Goal: Communication & Community: Share content

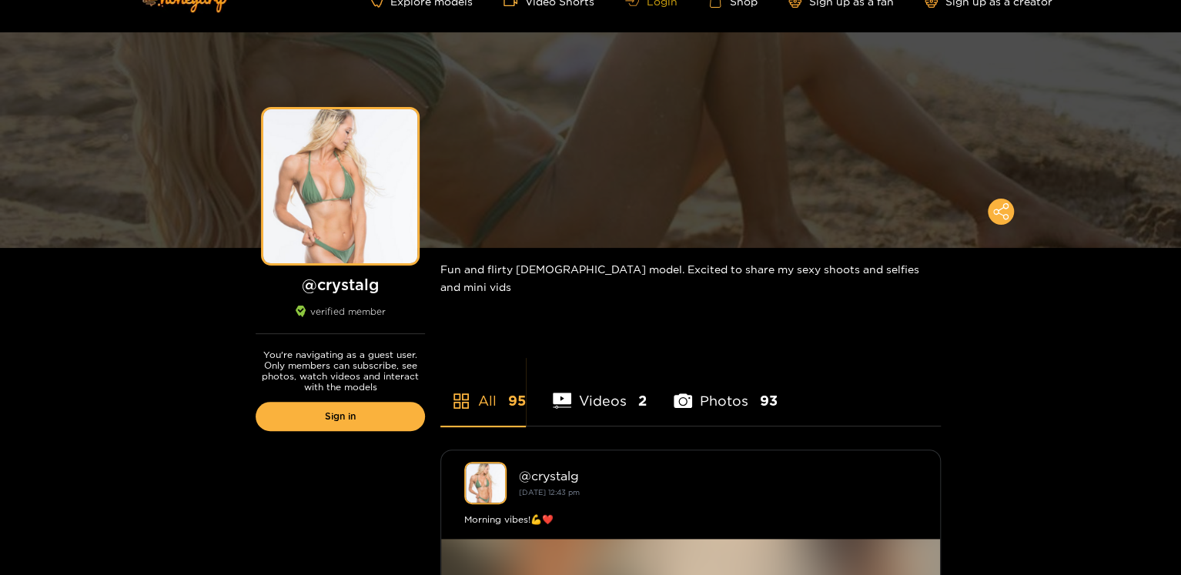
click at [647, 5] on link "Login" at bounding box center [651, 1] width 52 height 12
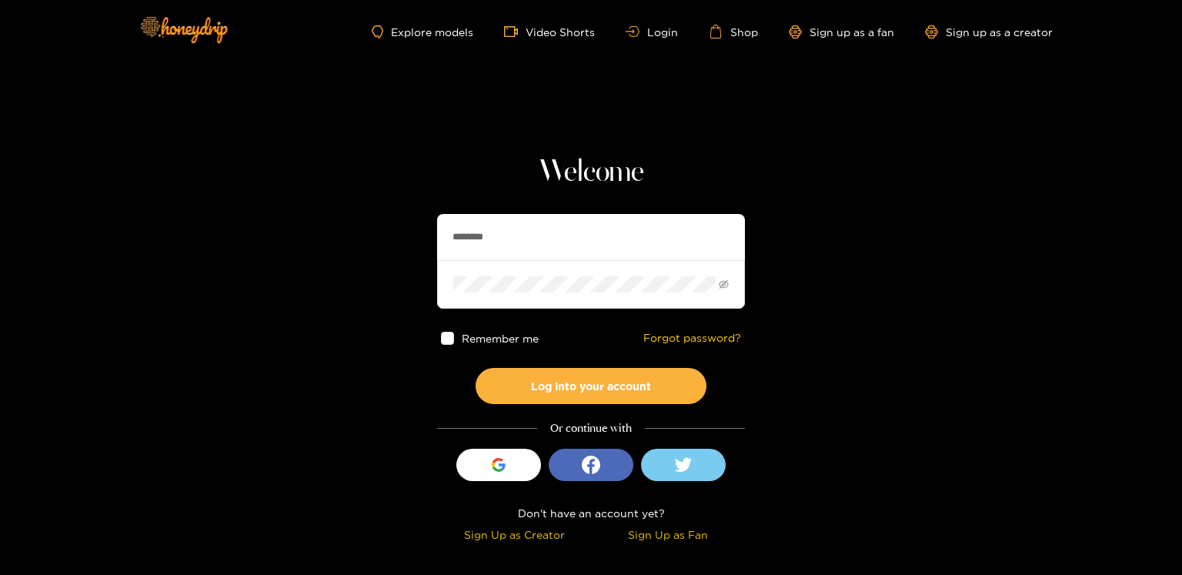
click at [478, 232] on input "********" at bounding box center [591, 237] width 308 height 46
type input "*"
click at [483, 246] on input "*" at bounding box center [591, 237] width 308 height 46
type input "**********"
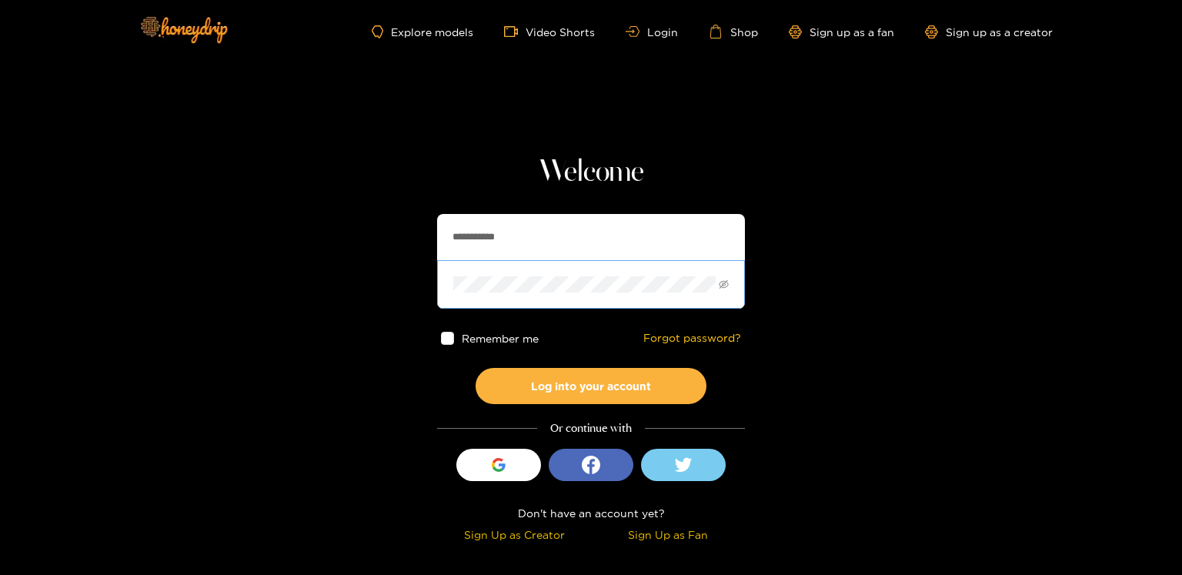
click at [476, 368] on button "Log into your account" at bounding box center [591, 386] width 231 height 36
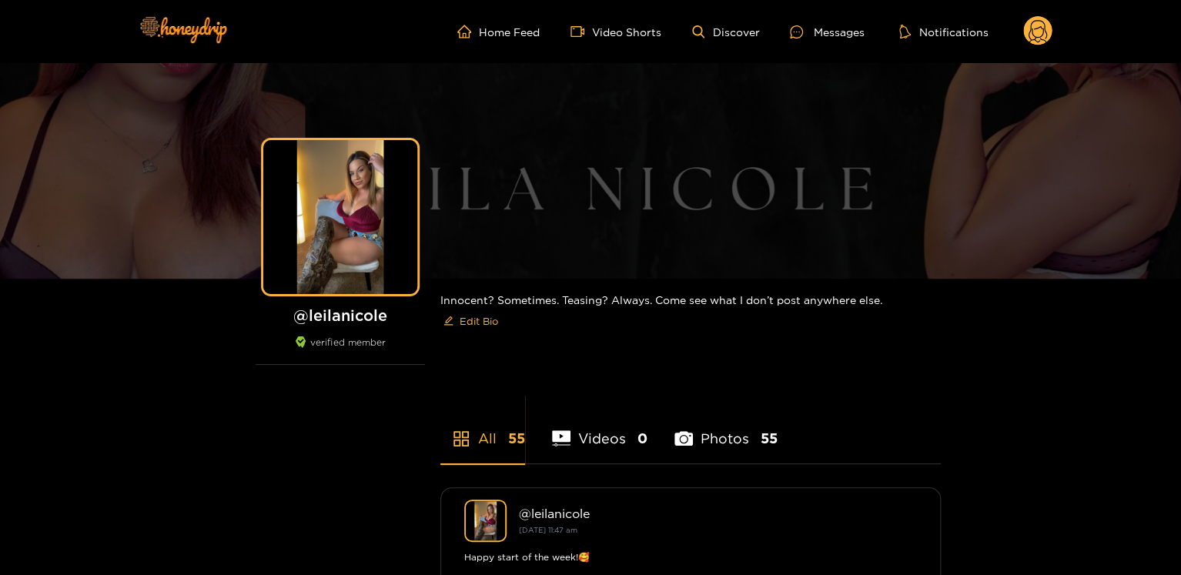
click at [826, 41] on ul "Home Feed Video Shorts Discover Messages Notifications" at bounding box center [754, 31] width 595 height 31
click at [824, 38] on div "Messages" at bounding box center [827, 32] width 74 height 18
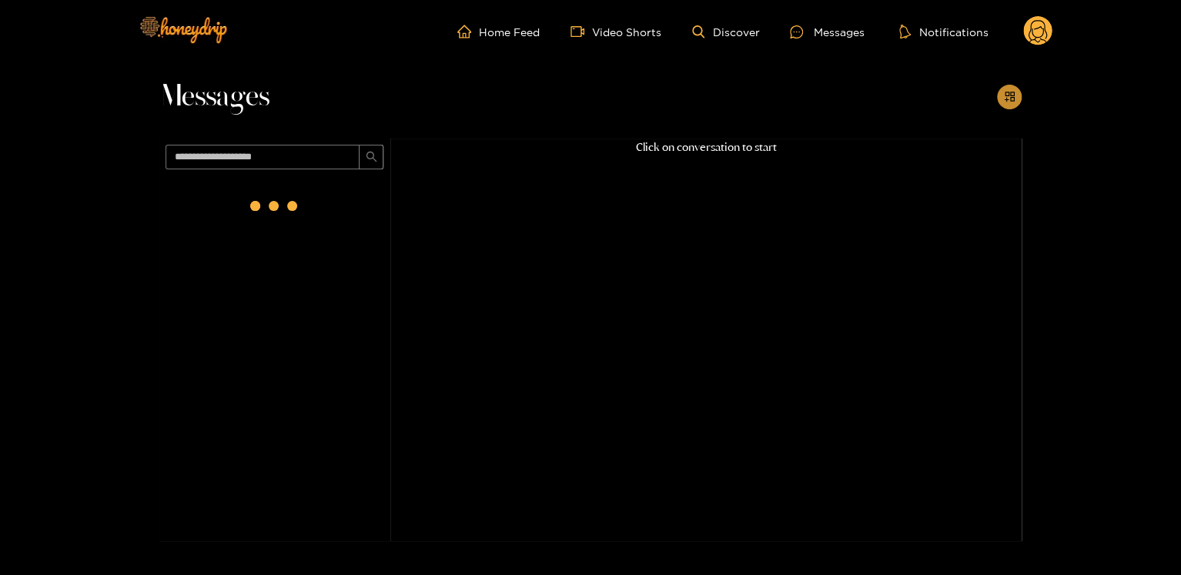
click at [1015, 96] on button "button" at bounding box center [1009, 97] width 25 height 25
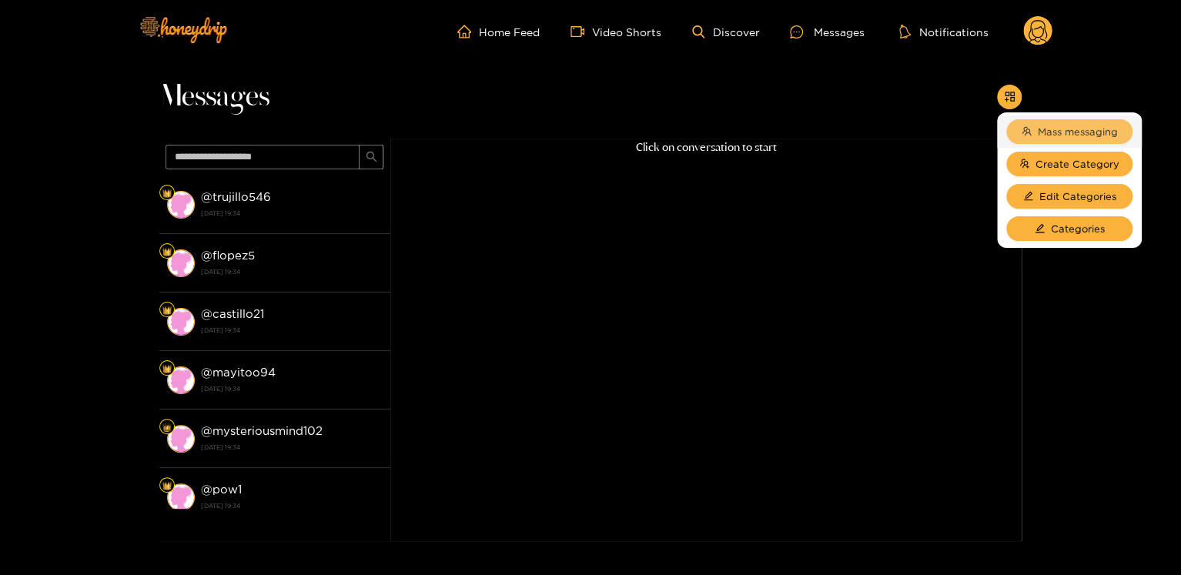
click at [1025, 130] on icon "team" at bounding box center [1027, 131] width 10 height 10
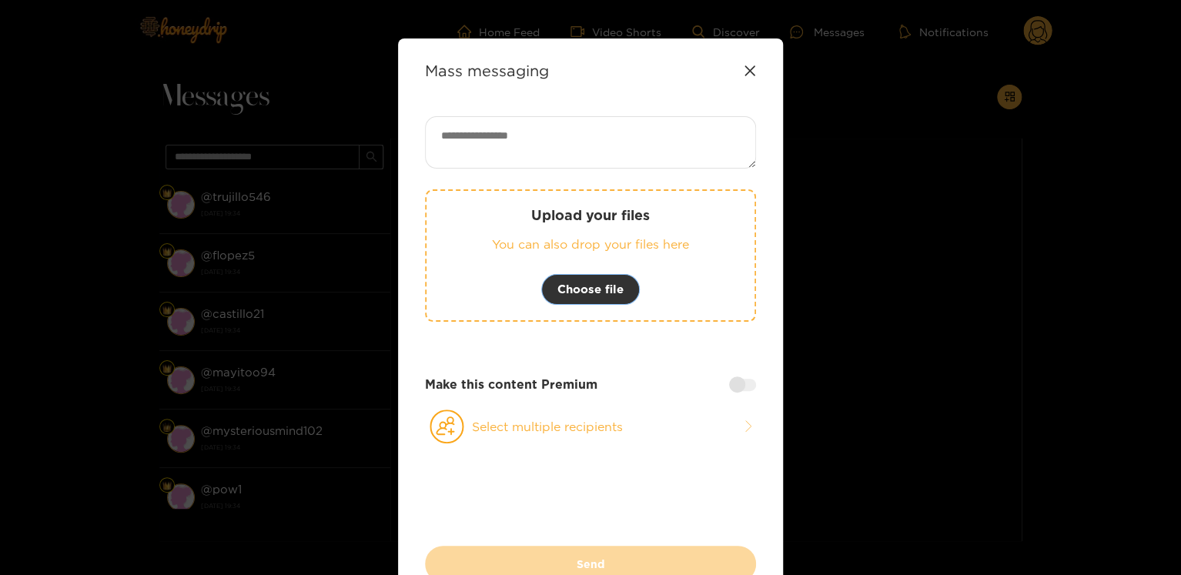
click at [606, 292] on span "Choose file" at bounding box center [590, 289] width 66 height 18
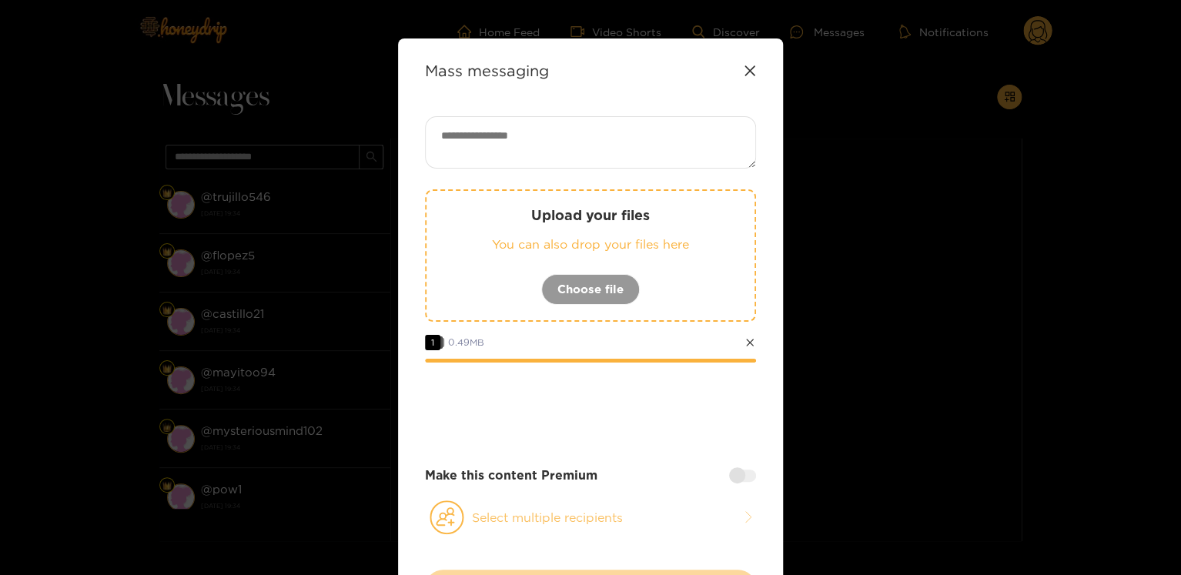
click at [543, 524] on button "Select multiple recipients" at bounding box center [590, 517] width 331 height 35
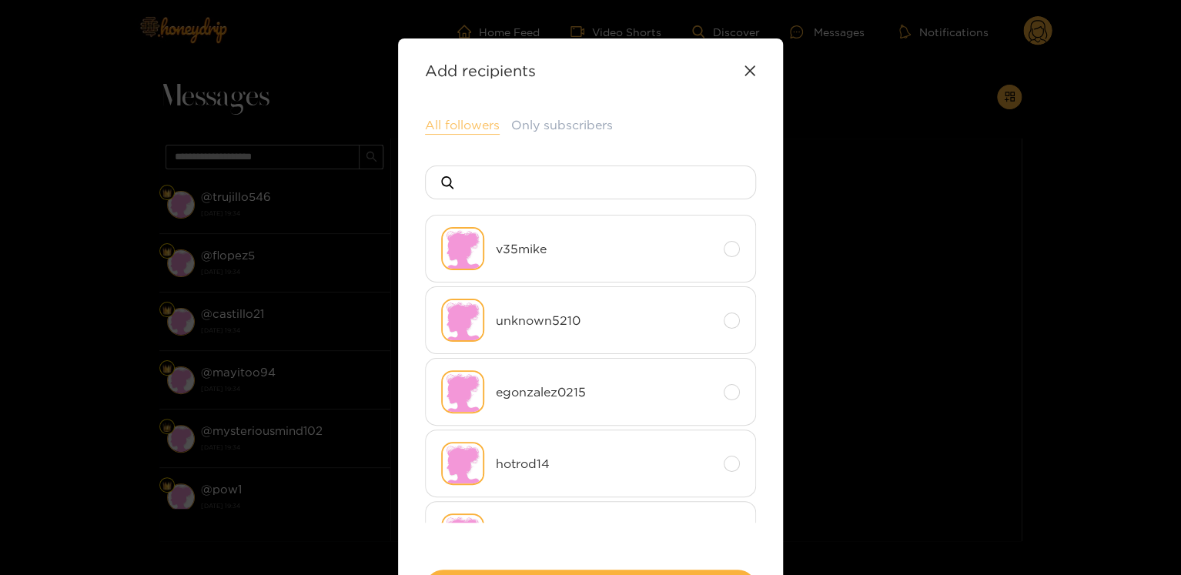
drag, startPoint x: 467, startPoint y: 109, endPoint x: 467, endPoint y: 124, distance: 14.6
click at [466, 109] on div "Add recipients Upload your files You can also drop your files here Choose file …" at bounding box center [590, 335] width 385 height 594
click at [467, 125] on button "All followers" at bounding box center [462, 125] width 75 height 18
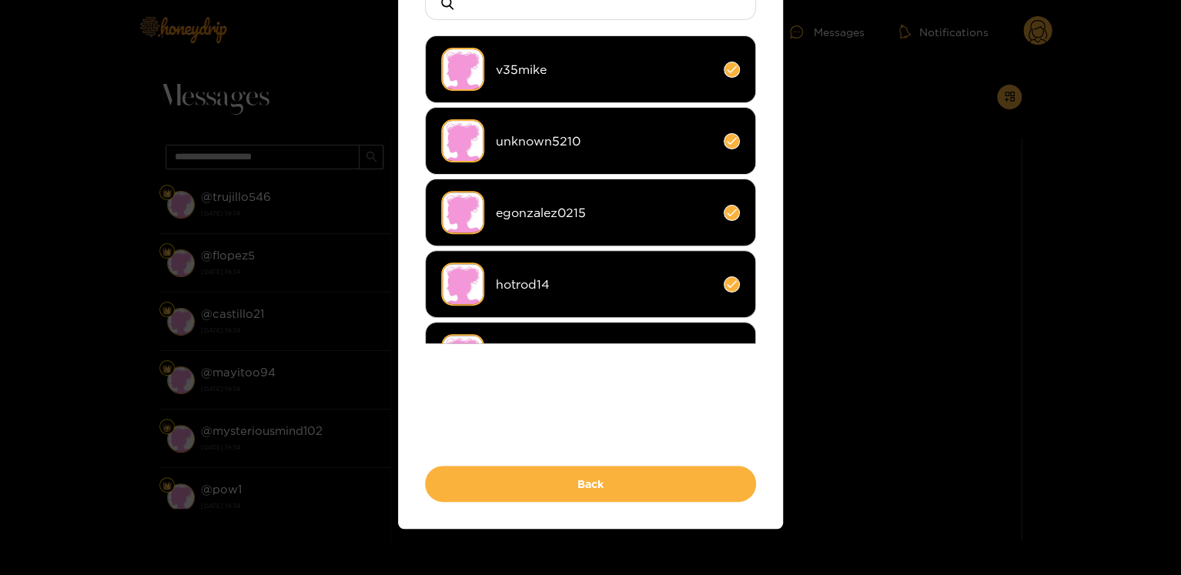
scroll to position [193, 0]
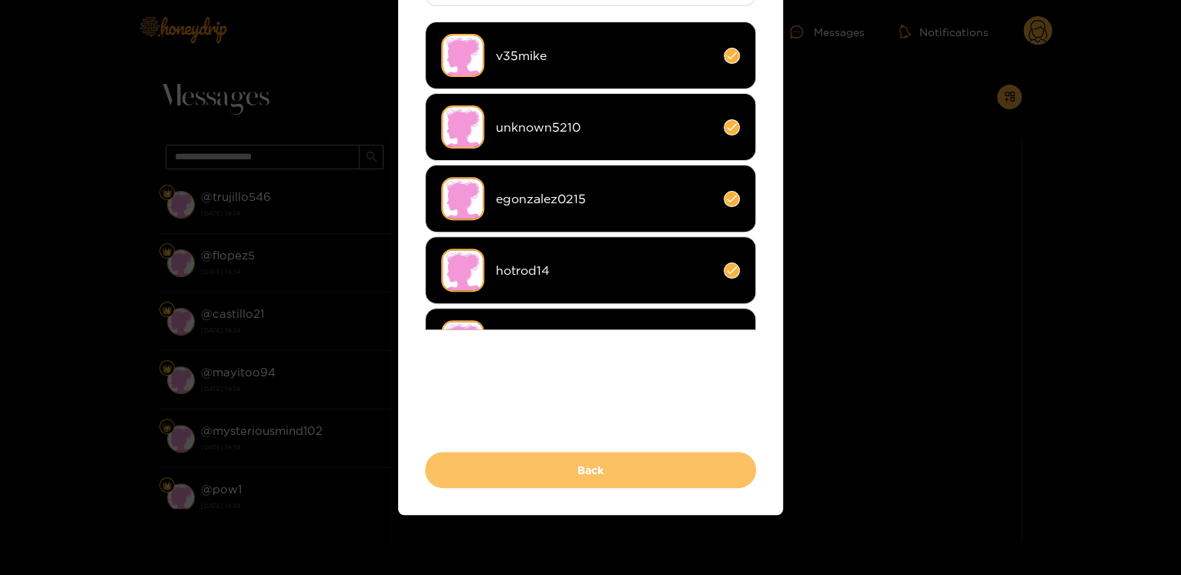
click at [633, 467] on button "Back" at bounding box center [590, 470] width 331 height 36
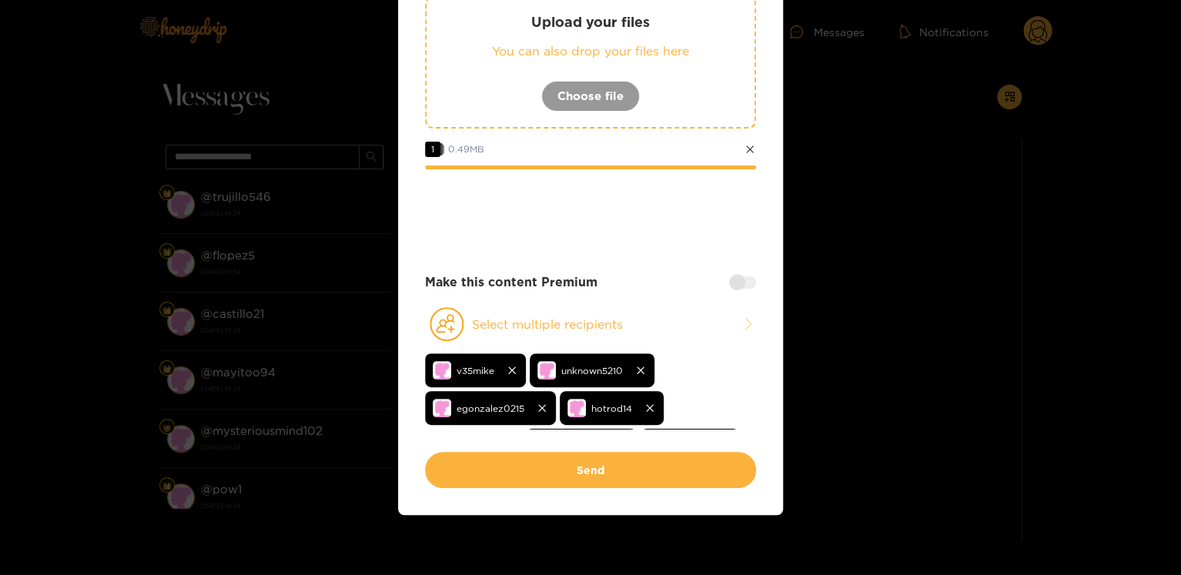
click at [732, 276] on div at bounding box center [742, 282] width 27 height 12
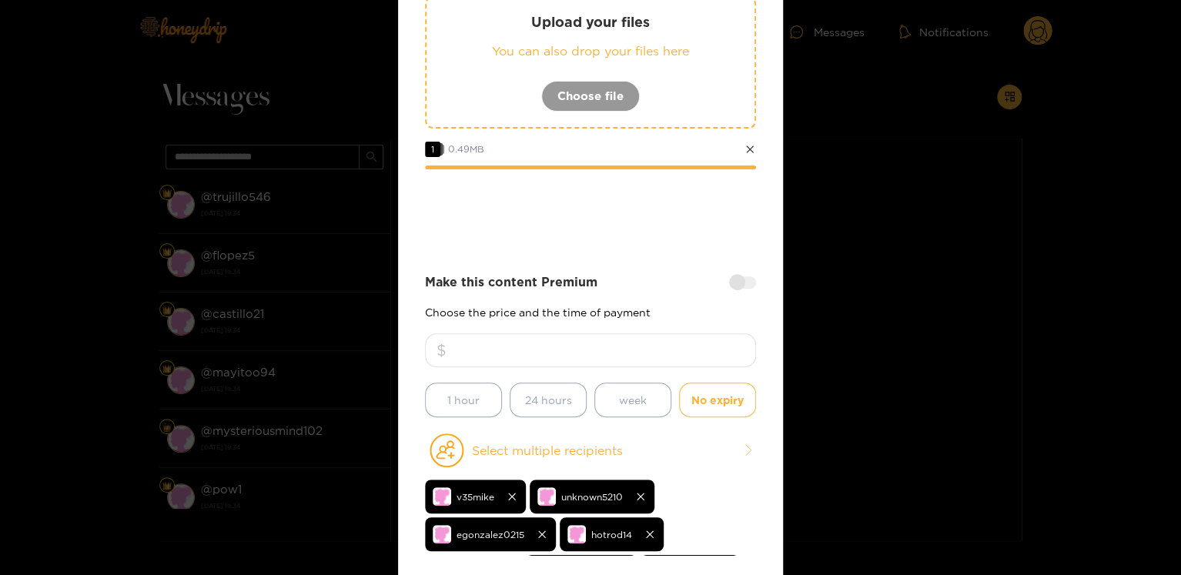
click at [589, 342] on input "number" at bounding box center [590, 350] width 331 height 34
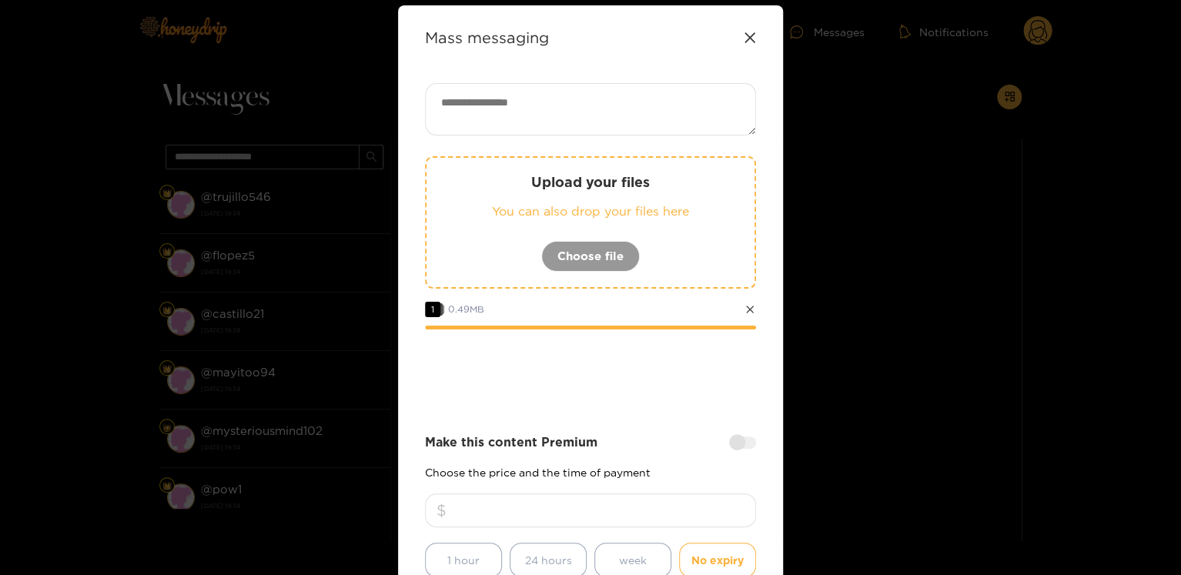
scroll to position [0, 0]
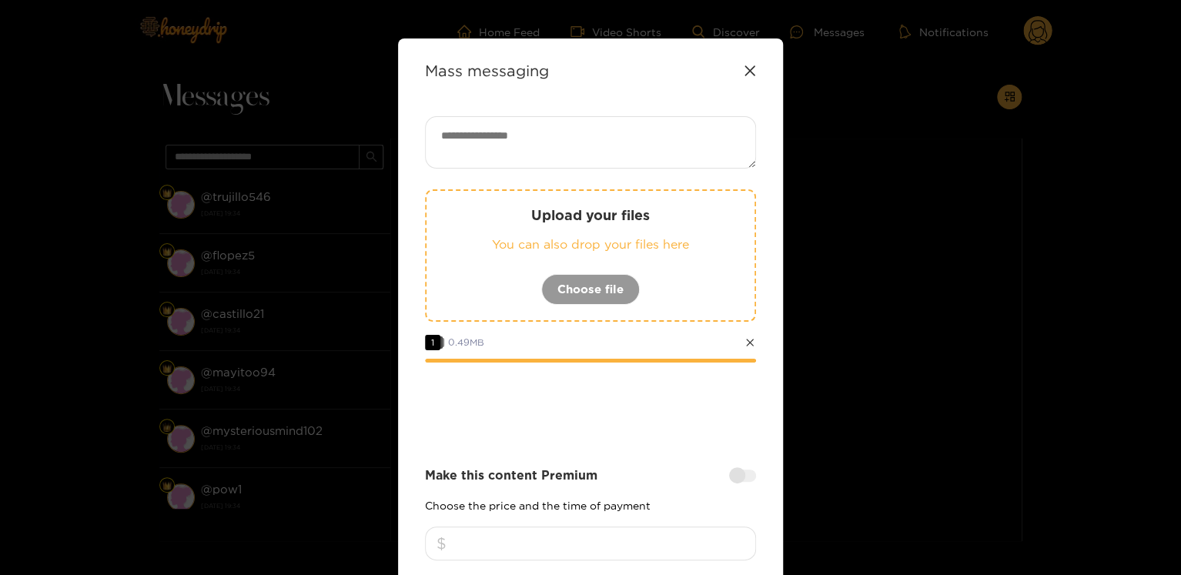
type input "**"
click at [478, 119] on textarea at bounding box center [590, 142] width 331 height 52
paste textarea "**********"
click at [471, 154] on textarea "**********" at bounding box center [590, 142] width 331 height 52
paste textarea "*****"
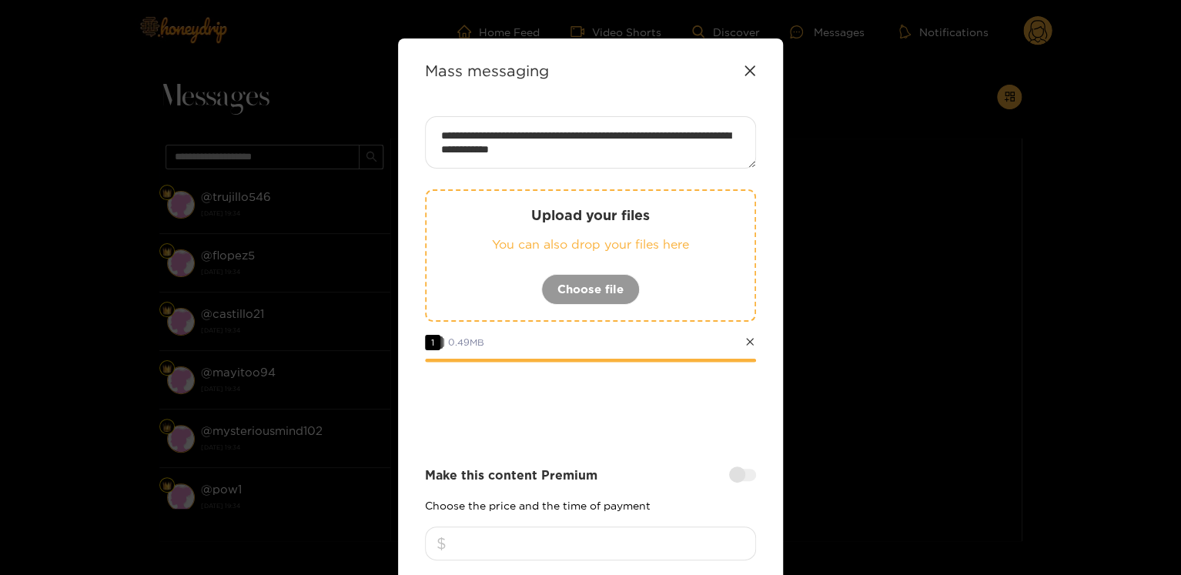
scroll to position [308, 0]
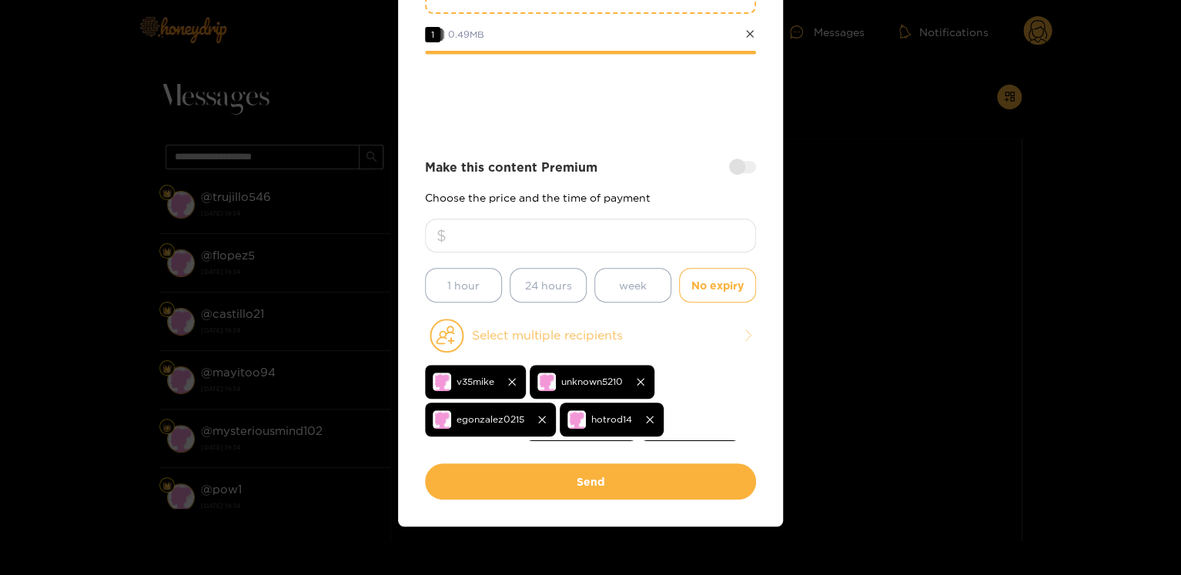
type textarea "**********"
click at [596, 334] on button "Select multiple recipients" at bounding box center [590, 335] width 331 height 35
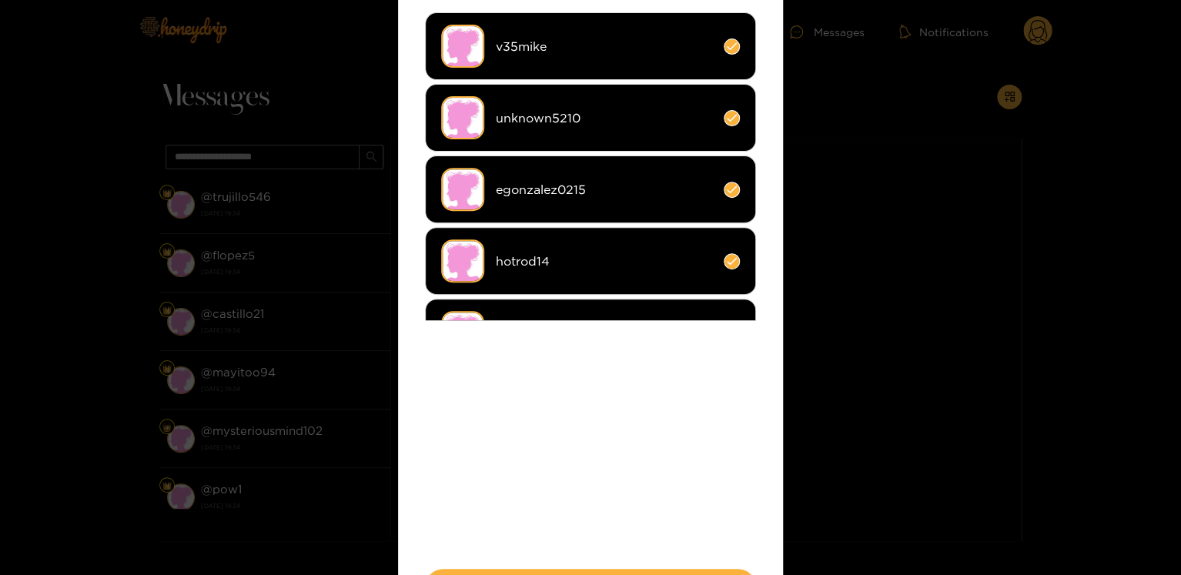
scroll to position [231, 0]
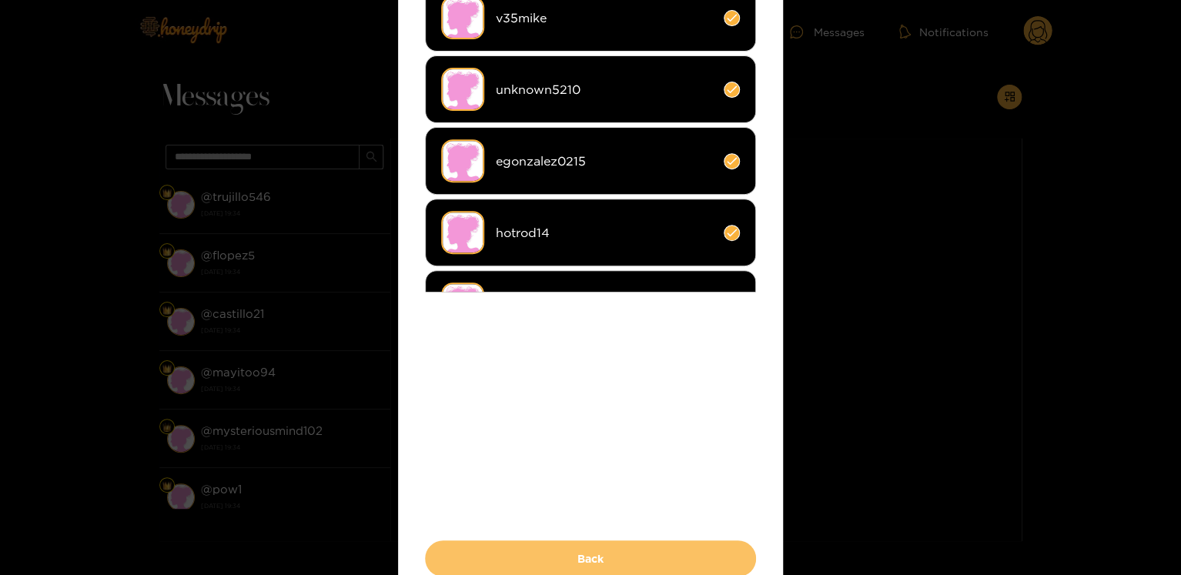
click at [592, 546] on button "Back" at bounding box center [590, 558] width 331 height 36
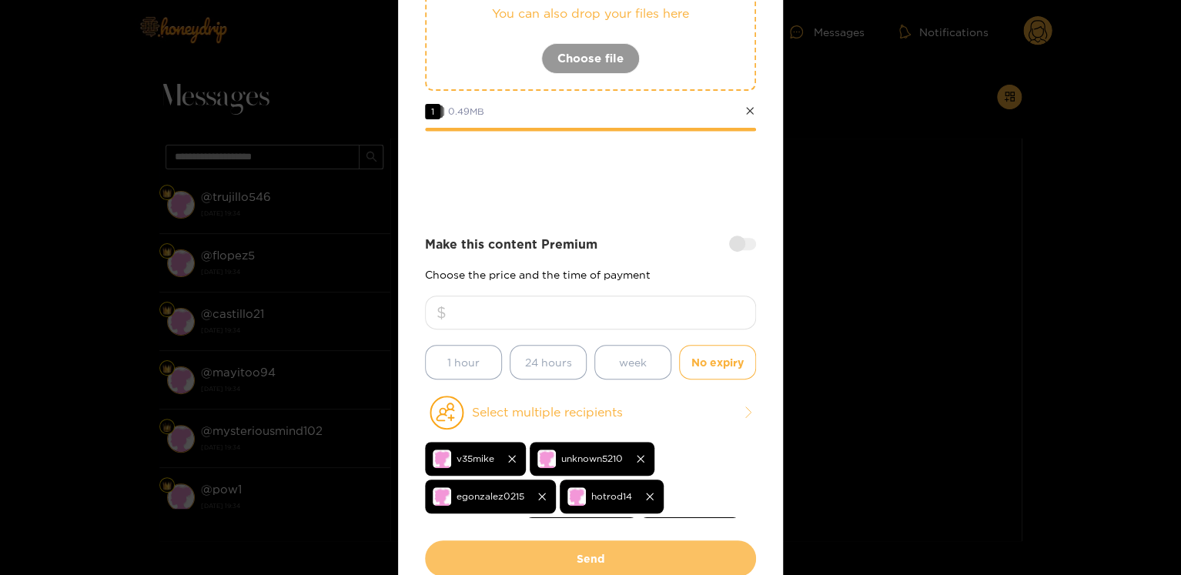
click at [601, 553] on button "Send" at bounding box center [590, 558] width 331 height 36
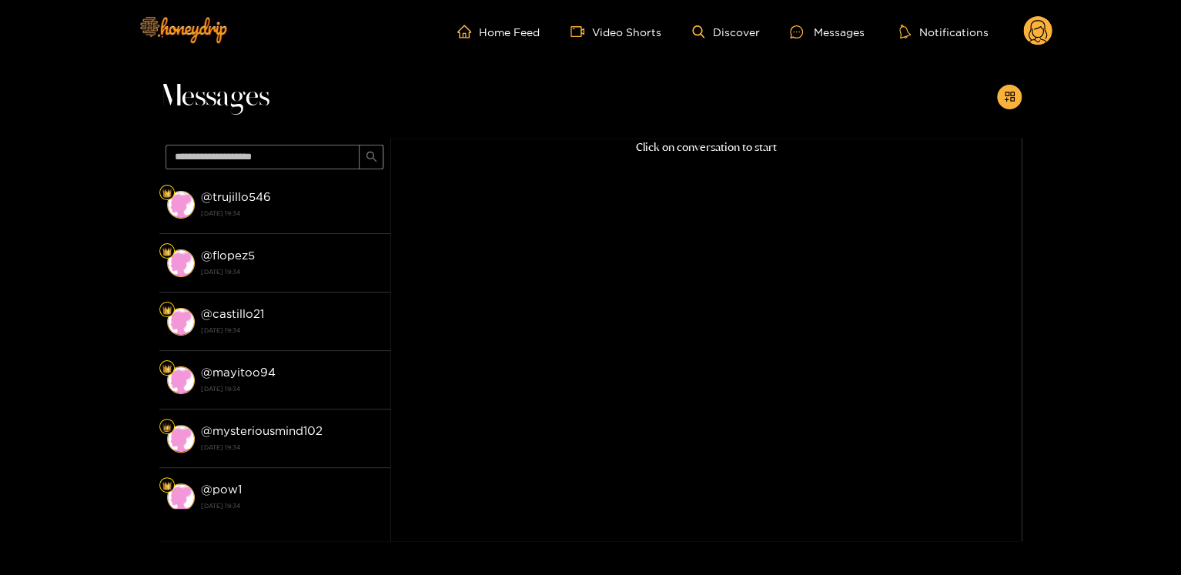
scroll to position [152, 0]
drag, startPoint x: 302, startPoint y: 202, endPoint x: 1145, endPoint y: 30, distance: 860.4
click at [316, 202] on div "@ [GEOGRAPHIC_DATA] [DATE] 19:34" at bounding box center [292, 204] width 182 height 35
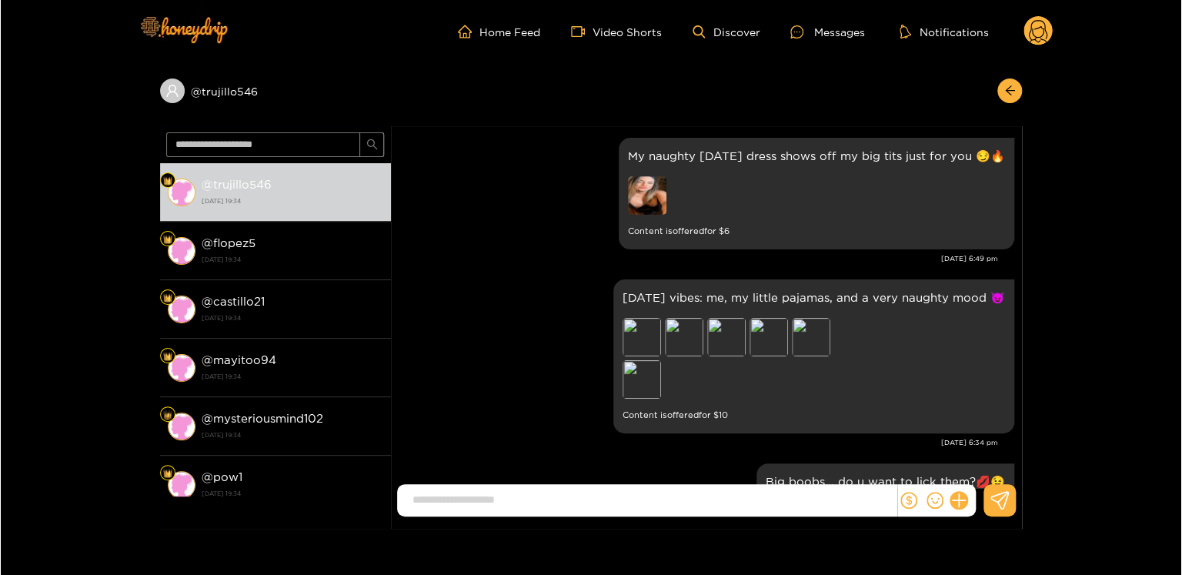
scroll to position [3502, 0]
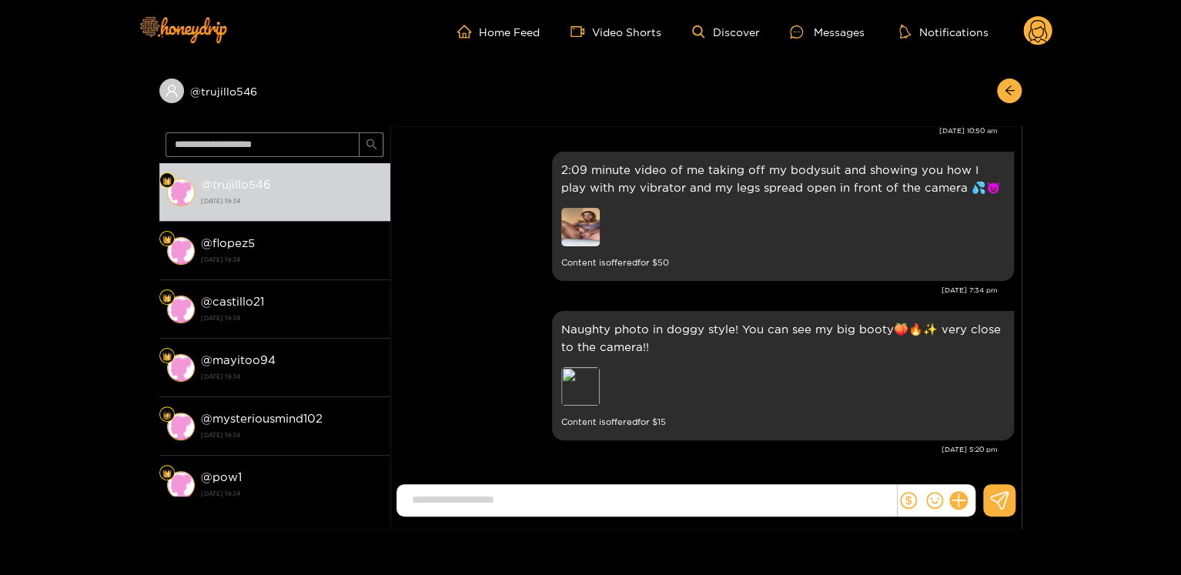
click at [1035, 41] on circle at bounding box center [1037, 30] width 29 height 29
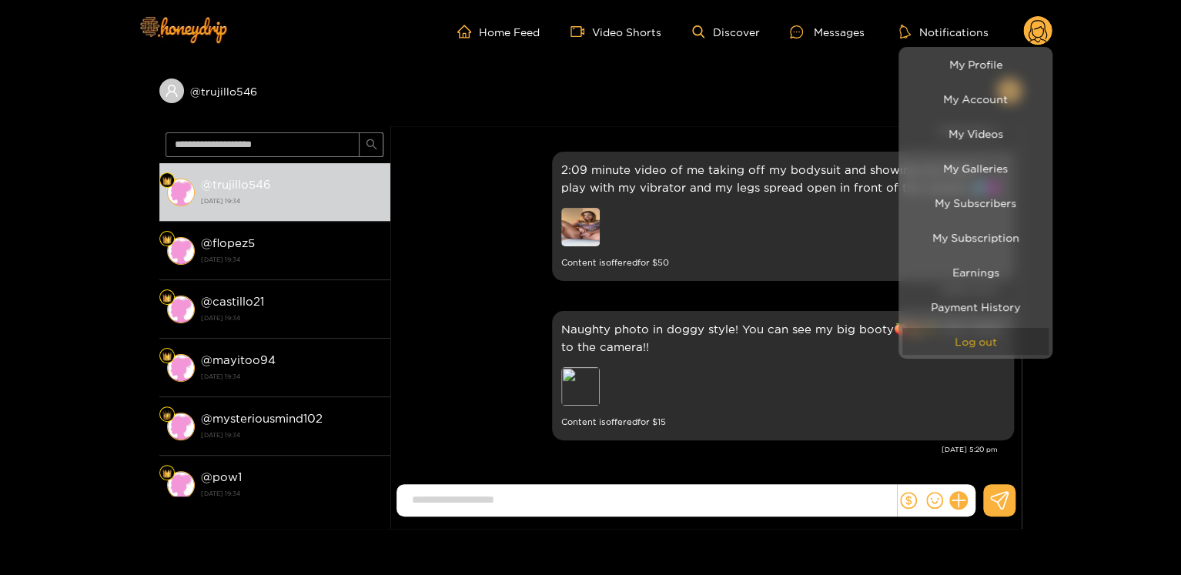
click at [936, 335] on button "Log out" at bounding box center [975, 341] width 146 height 27
